Goal: Find specific page/section: Find specific page/section

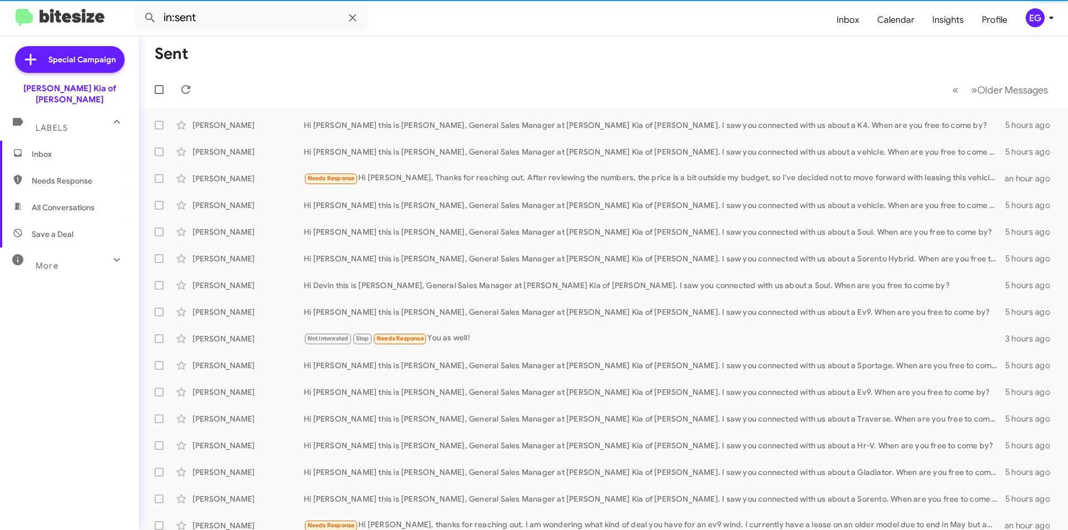
click at [50, 149] on span "Inbox" at bounding box center [79, 154] width 95 height 11
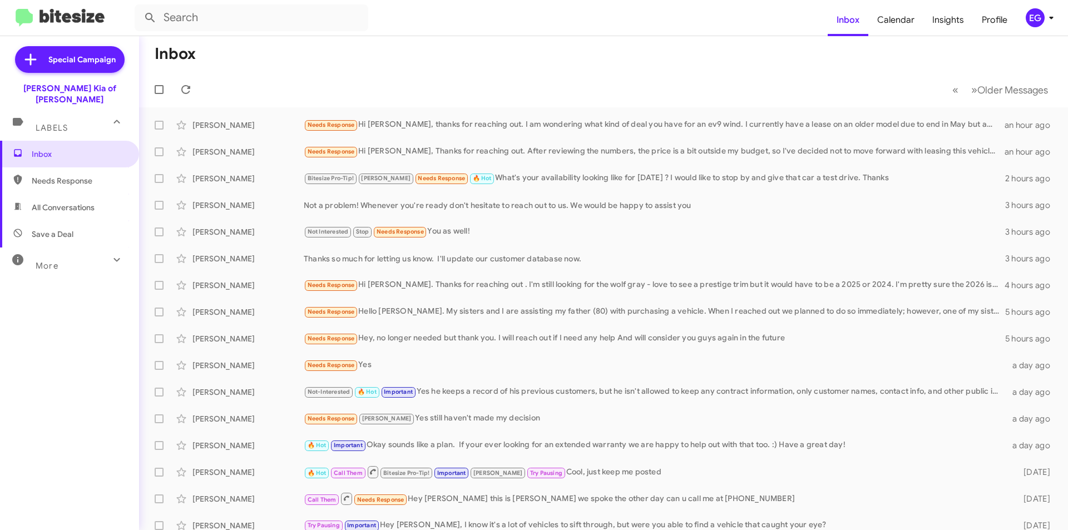
click at [55, 202] on span "All Conversations" at bounding box center [63, 207] width 63 height 11
type input "in:all-conversations"
